Goal: Navigation & Orientation: Understand site structure

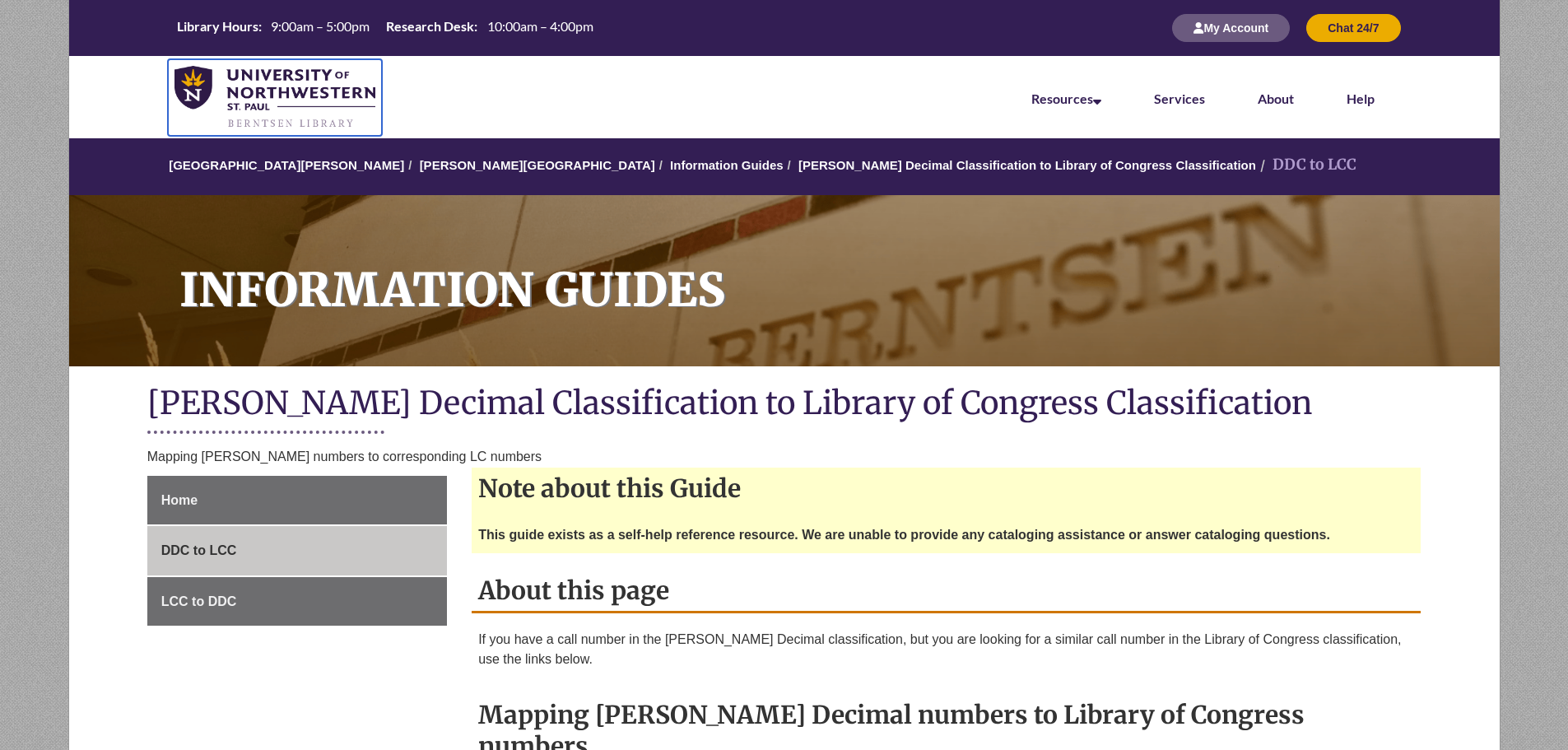
click at [327, 88] on img at bounding box center [275, 97] width 201 height 65
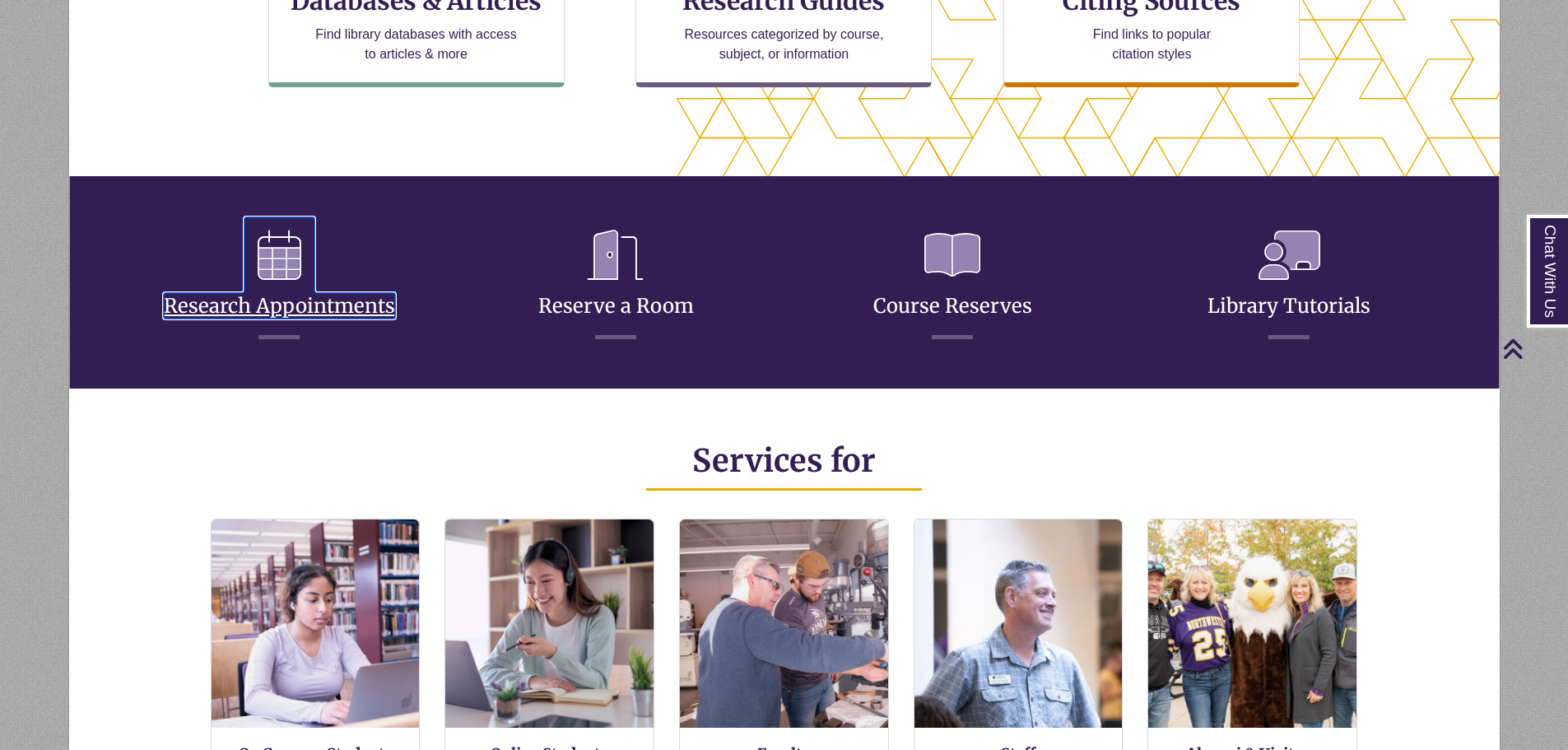
scroll to position [389, 1430]
drag, startPoint x: 236, startPoint y: 306, endPoint x: 9, endPoint y: 311, distance: 227.1
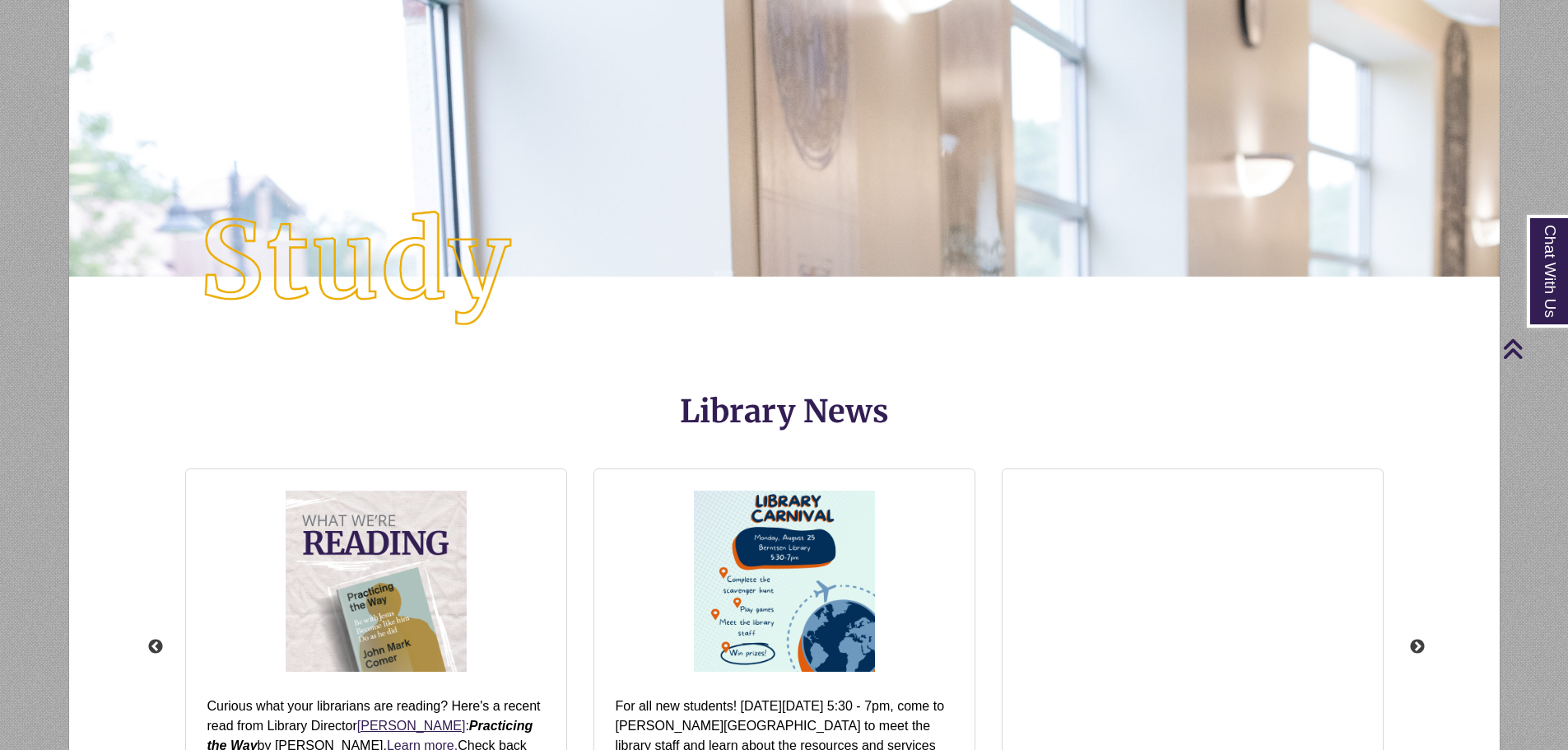
scroll to position [2188, 0]
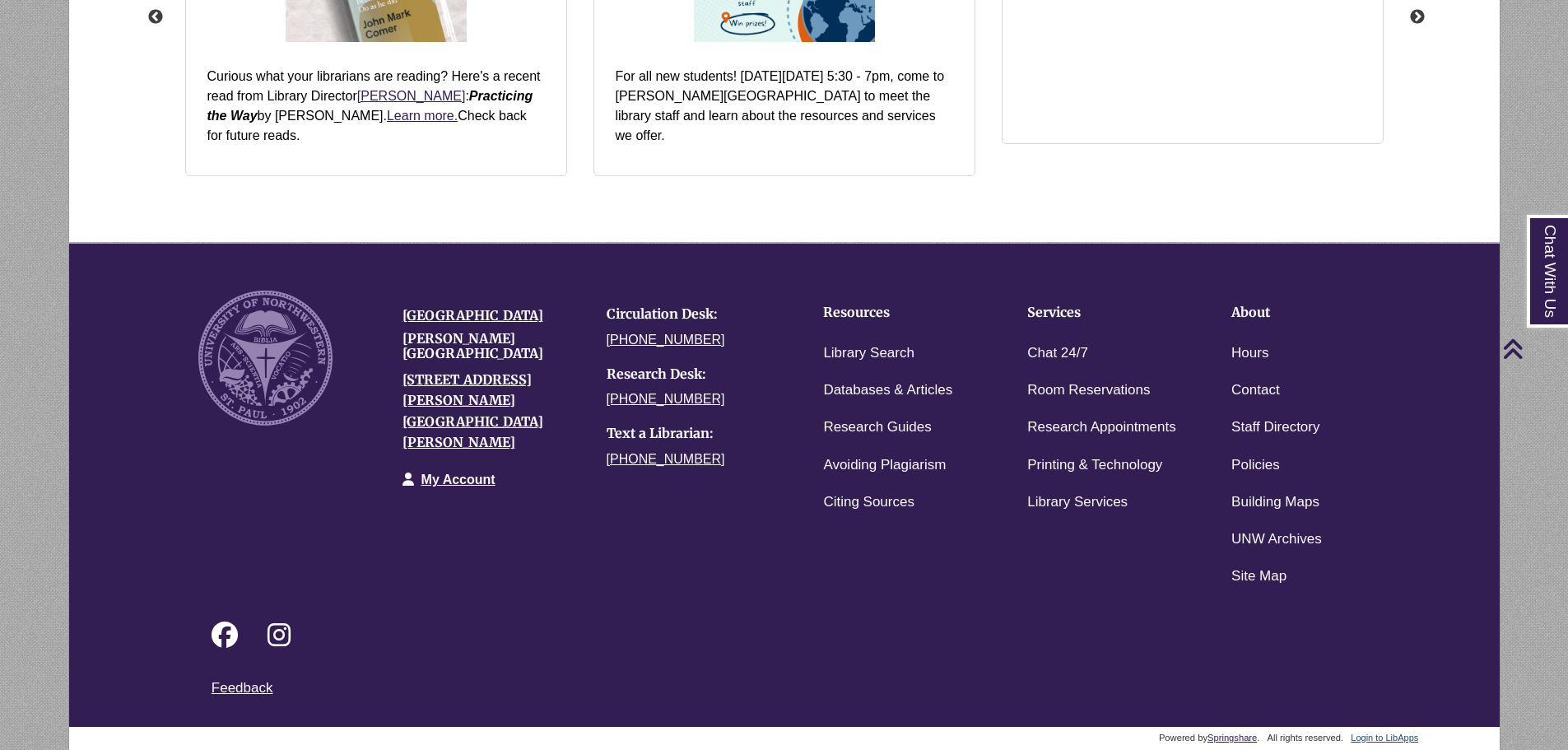
drag, startPoint x: 92, startPoint y: 292, endPoint x: 80, endPoint y: 710, distance: 418.2
drag, startPoint x: 396, startPoint y: 310, endPoint x: 577, endPoint y: 317, distance: 181.1
click at [577, 317] on div "[GEOGRAPHIC_DATA][PERSON_NAME] [STREET_ADDRESS][PERSON_NAME][PERSON_NAME] My Ac…" at bounding box center [491, 399] width 204 height 216
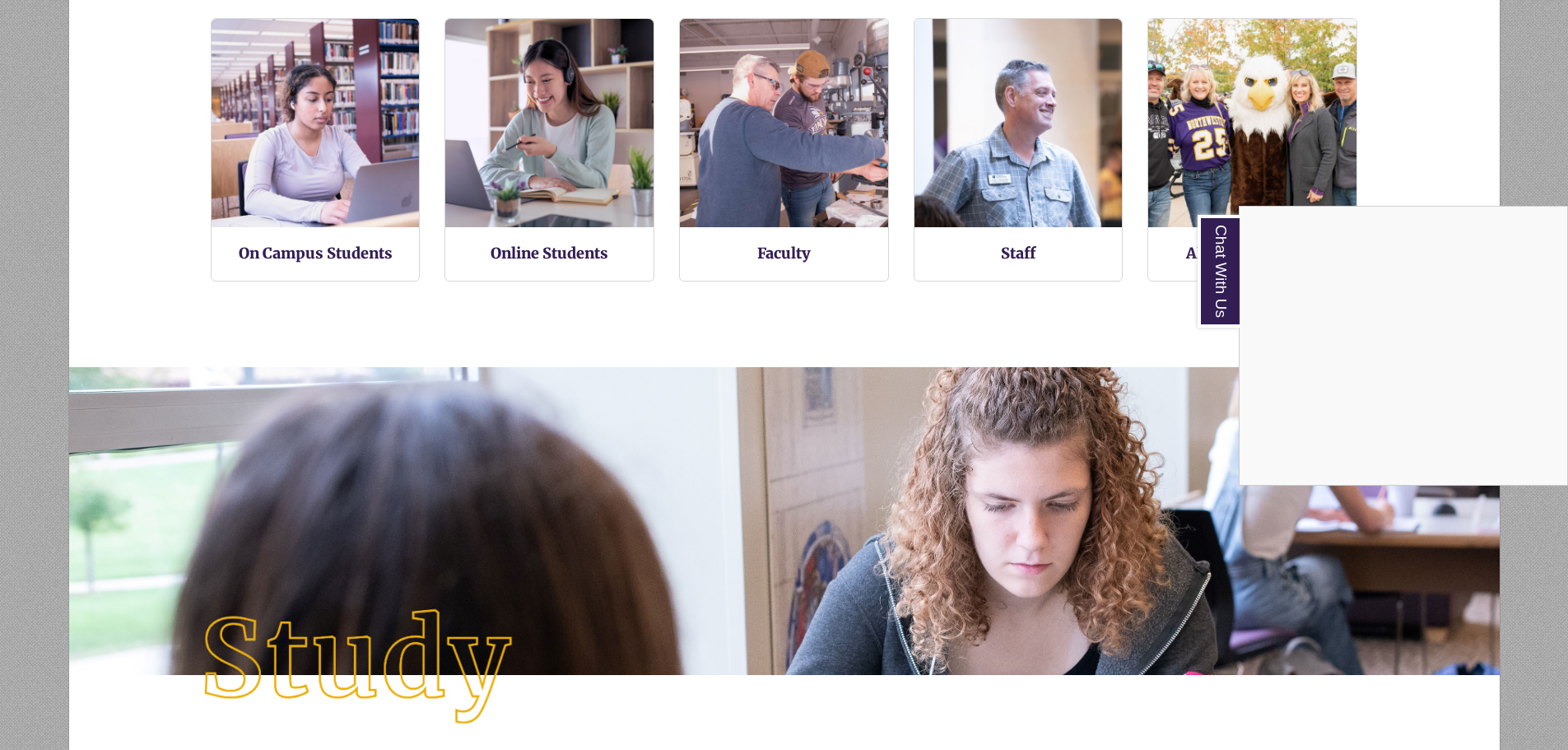
scroll to position [937, 0]
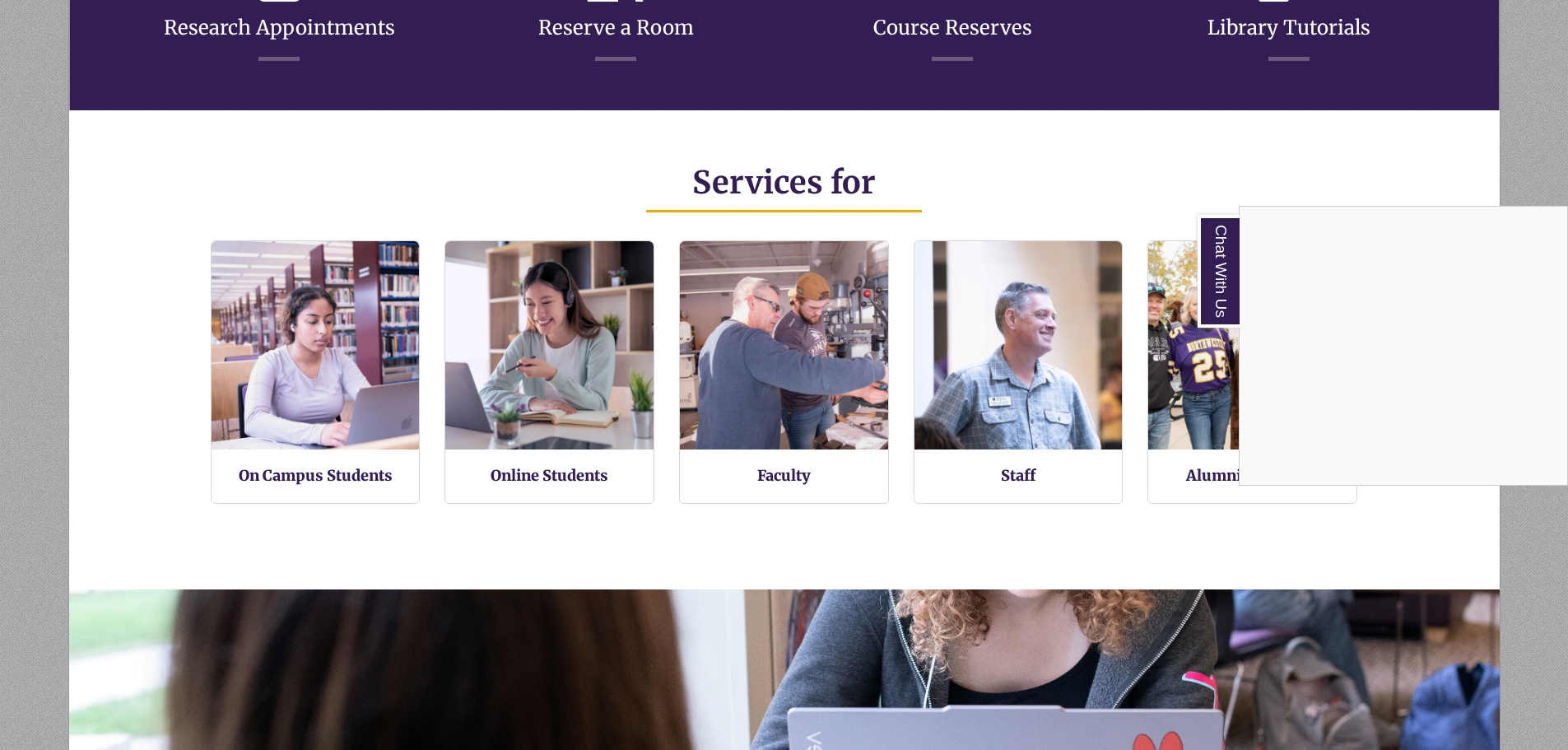
drag, startPoint x: 798, startPoint y: 510, endPoint x: 701, endPoint y: 243, distance: 284.1
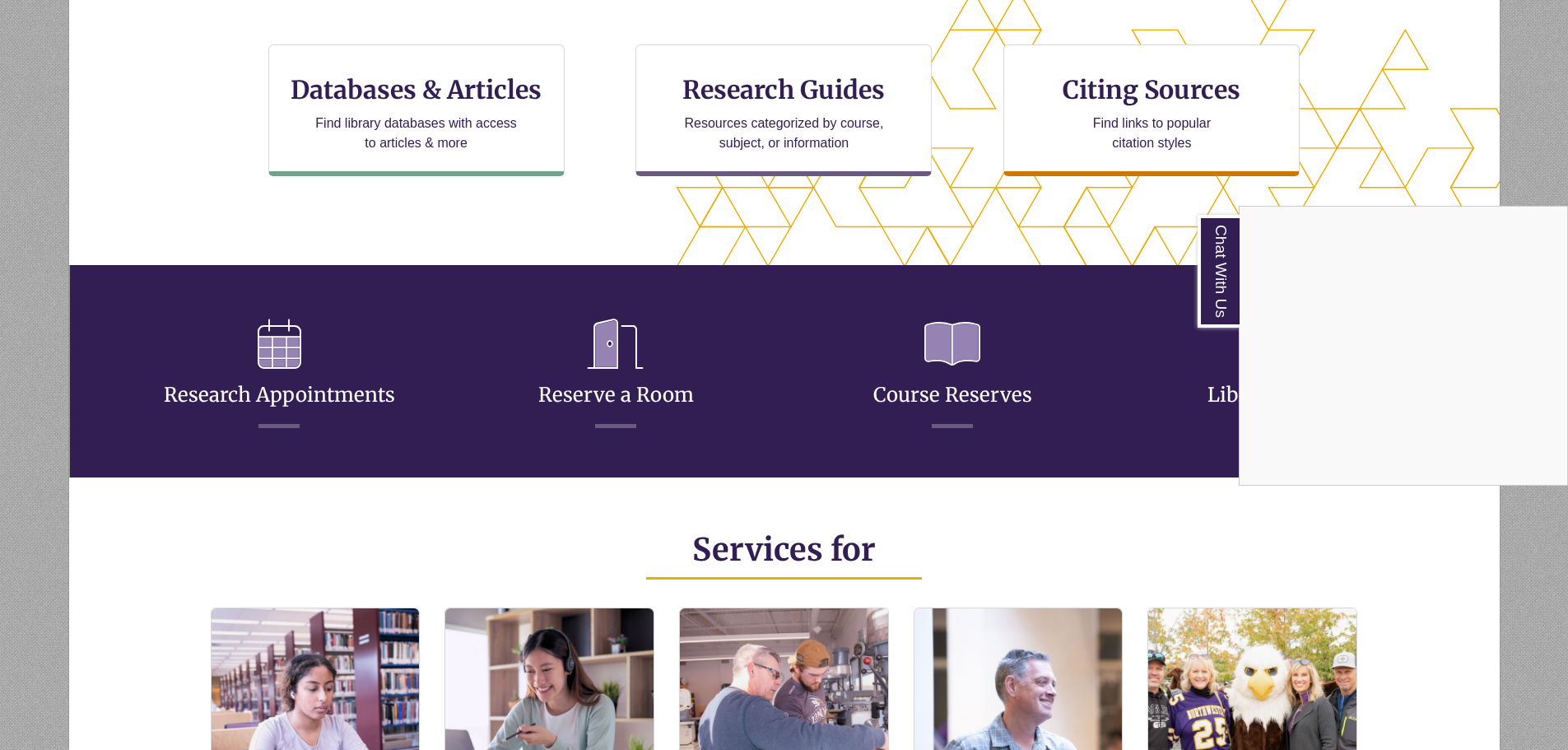
scroll to position [659, 0]
